Goal: Task Accomplishment & Management: Complete application form

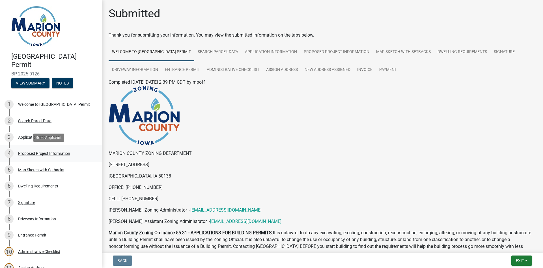
click at [50, 152] on div "Proposed Project Information" at bounding box center [44, 153] width 52 height 4
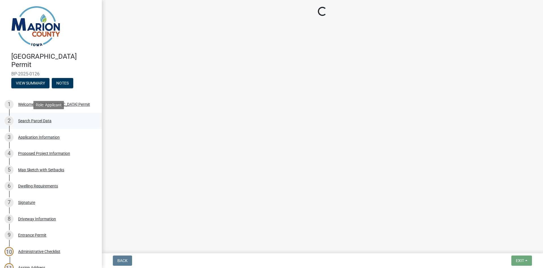
select select "c01c0ffe-a9ad-46ba-80d8-07ee8e46f3b2"
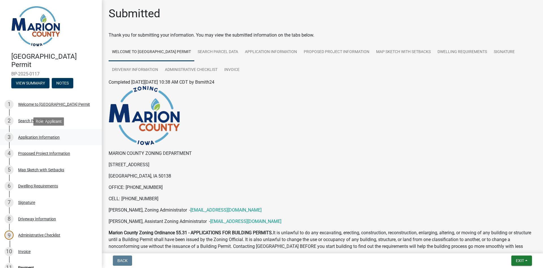
click at [32, 137] on div "Application Information" at bounding box center [39, 137] width 42 height 4
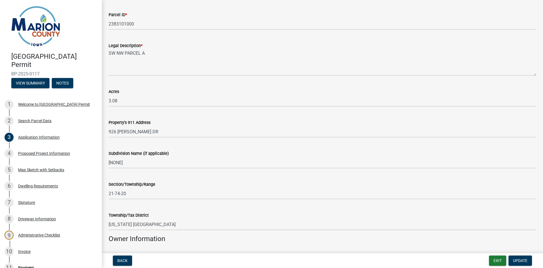
scroll to position [13, 0]
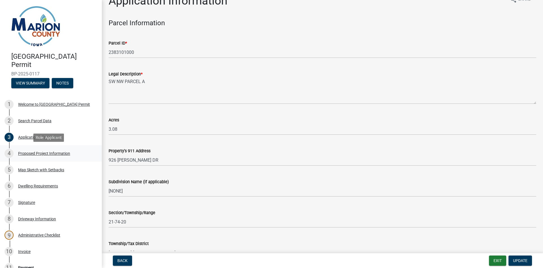
click at [61, 153] on div "Proposed Project Information" at bounding box center [44, 153] width 52 height 4
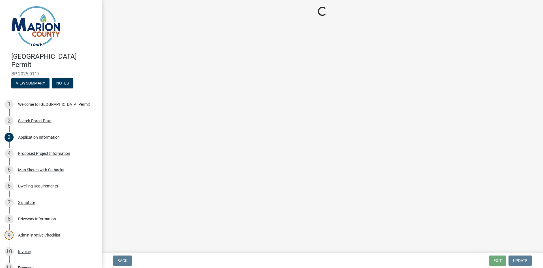
select select "ad82ad94-9bd8-43b2-a066-f5ac38fcadf5"
select select "7ee9b347-9d60-4880-bc15-13e3f262939b"
select select "c01c0ffe-a9ad-46ba-80d8-07ee8e46f3b2"
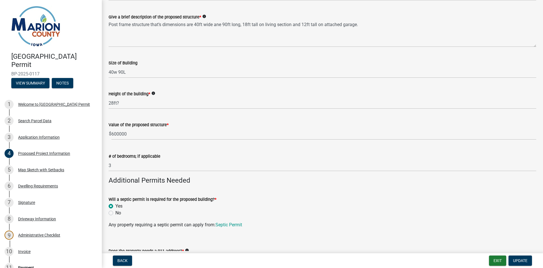
scroll to position [85, 0]
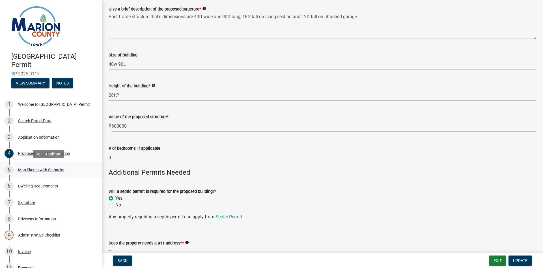
click at [53, 168] on div "Map Sketch with Setbacks" at bounding box center [41, 170] width 46 height 4
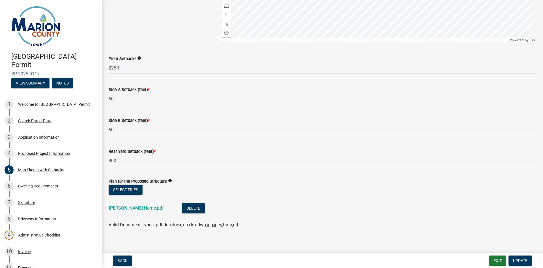
scroll to position [258, 0]
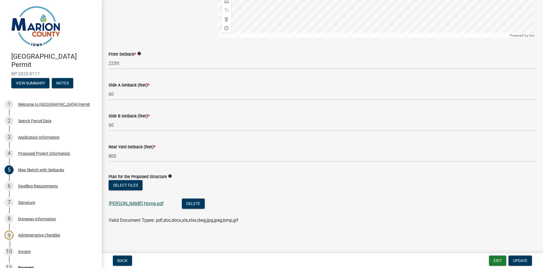
click at [122, 204] on link "Smith Home.pdf" at bounding box center [136, 202] width 55 height 5
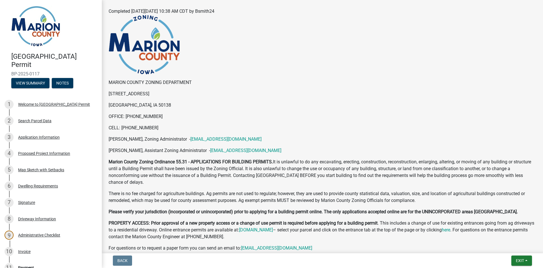
scroll to position [113, 0]
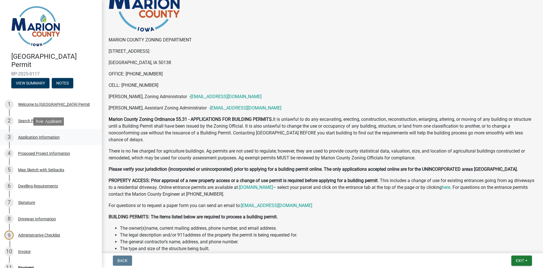
click at [49, 136] on div "Application Information" at bounding box center [39, 137] width 42 height 4
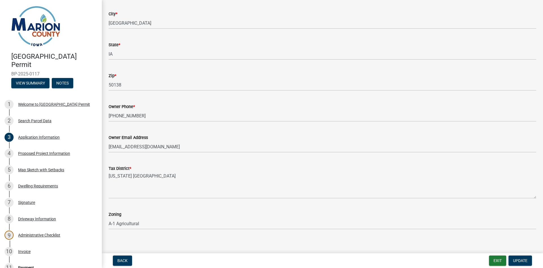
scroll to position [352, 0]
